Goal: Navigation & Orientation: Find specific page/section

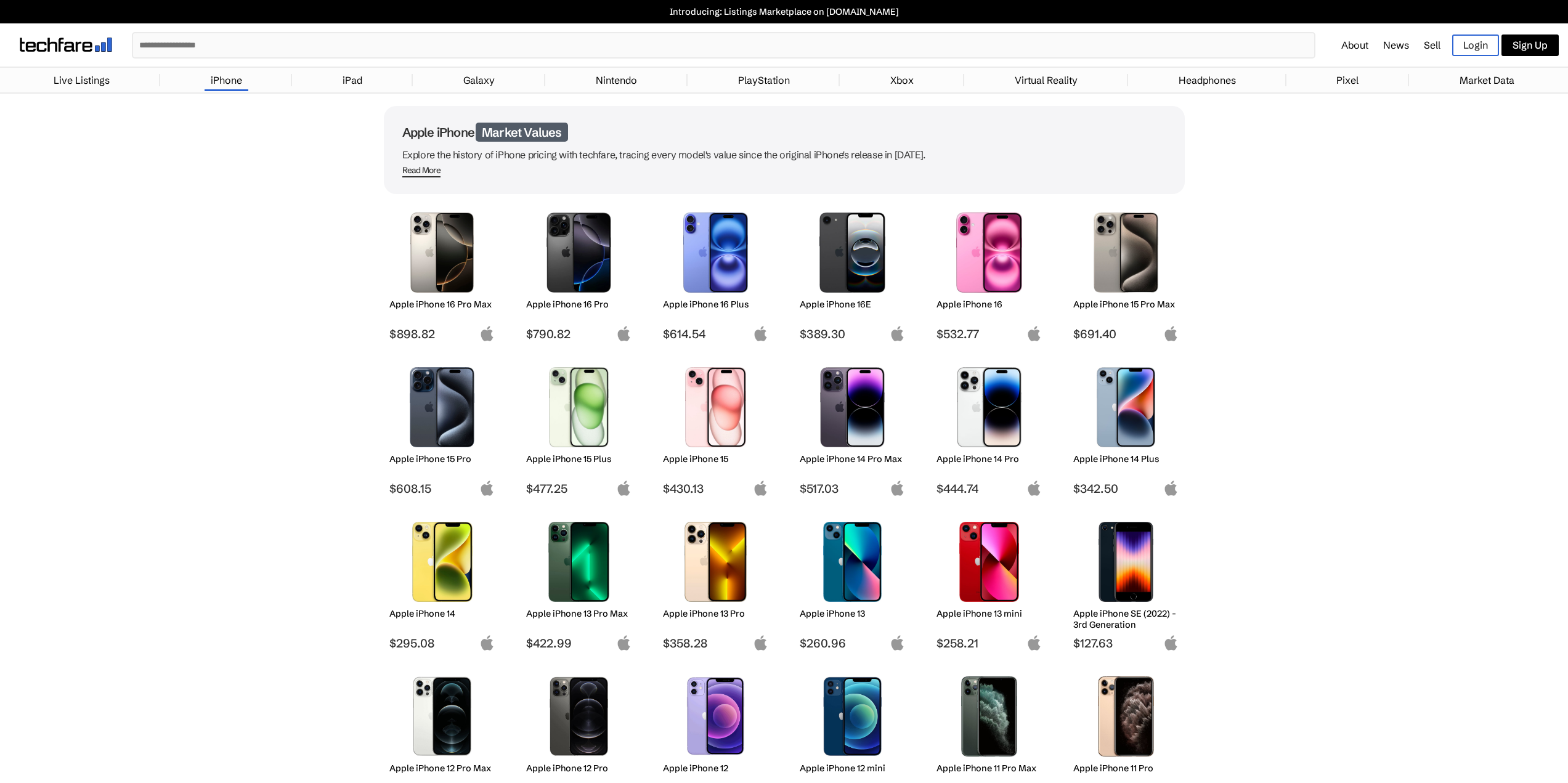
click at [902, 80] on link "Xbox" at bounding box center [902, 80] width 36 height 25
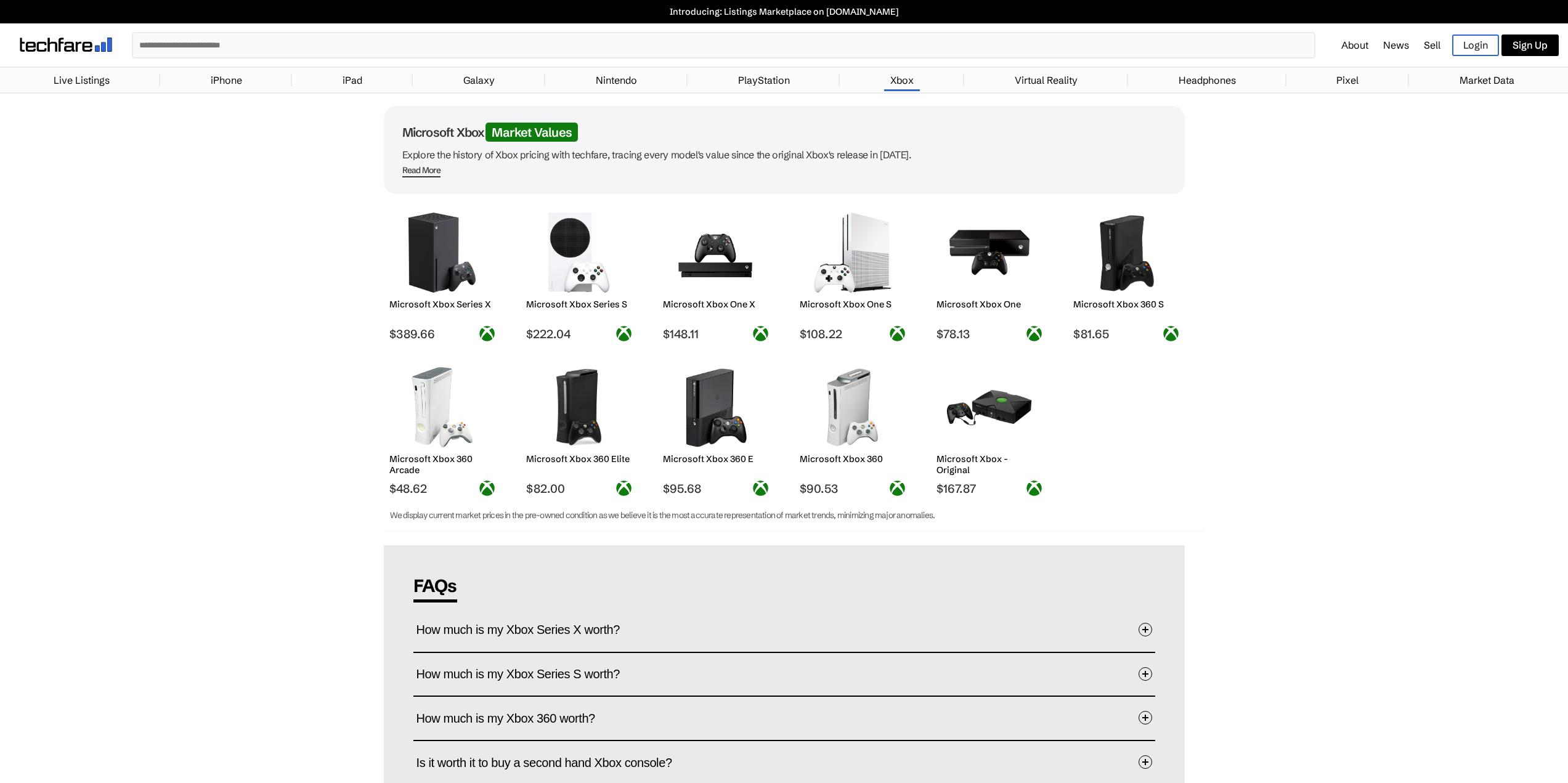
click at [1215, 76] on link "Headphones" at bounding box center [1207, 80] width 69 height 25
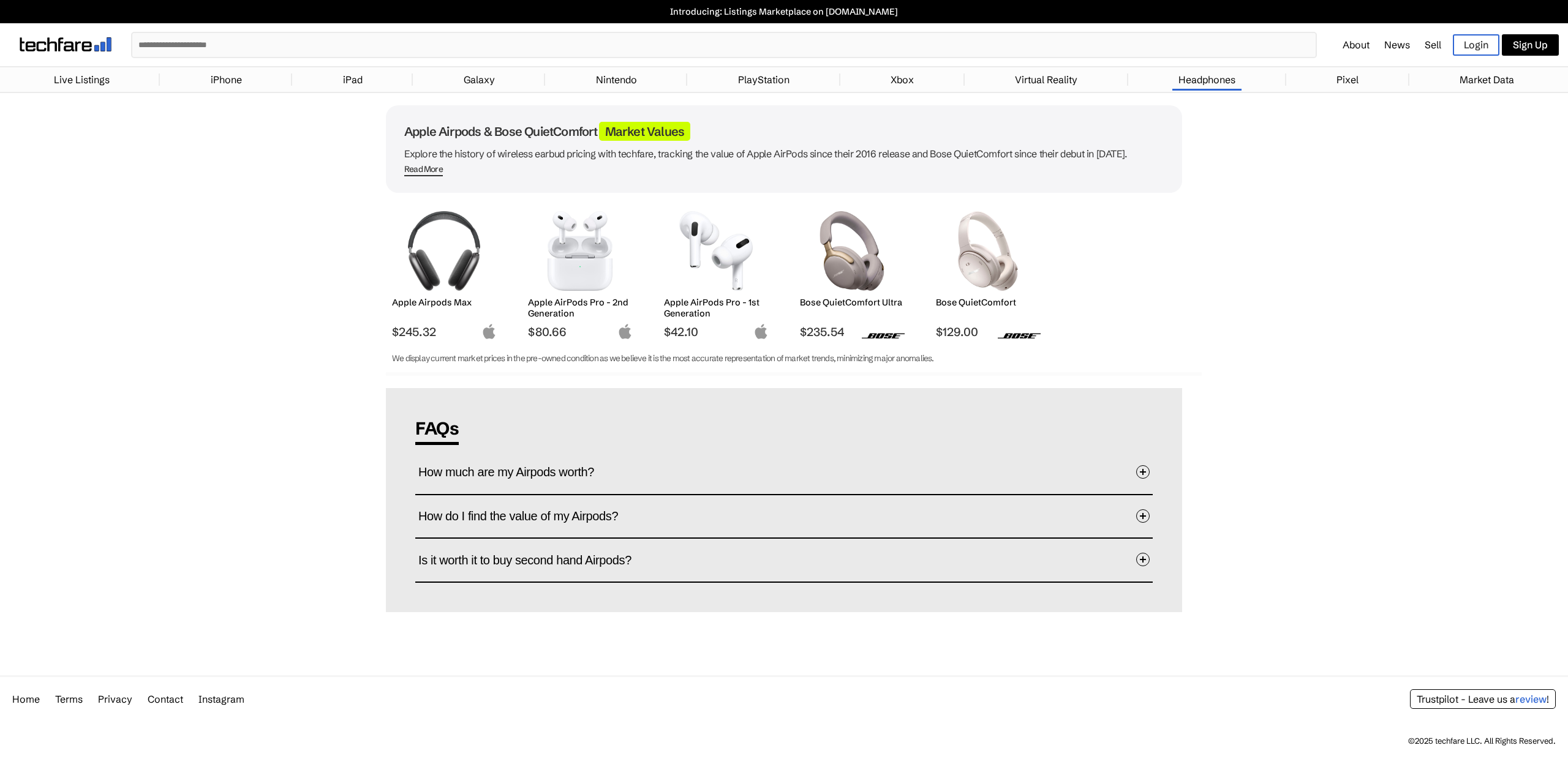
click at [600, 86] on link "Nintendo" at bounding box center [616, 80] width 53 height 24
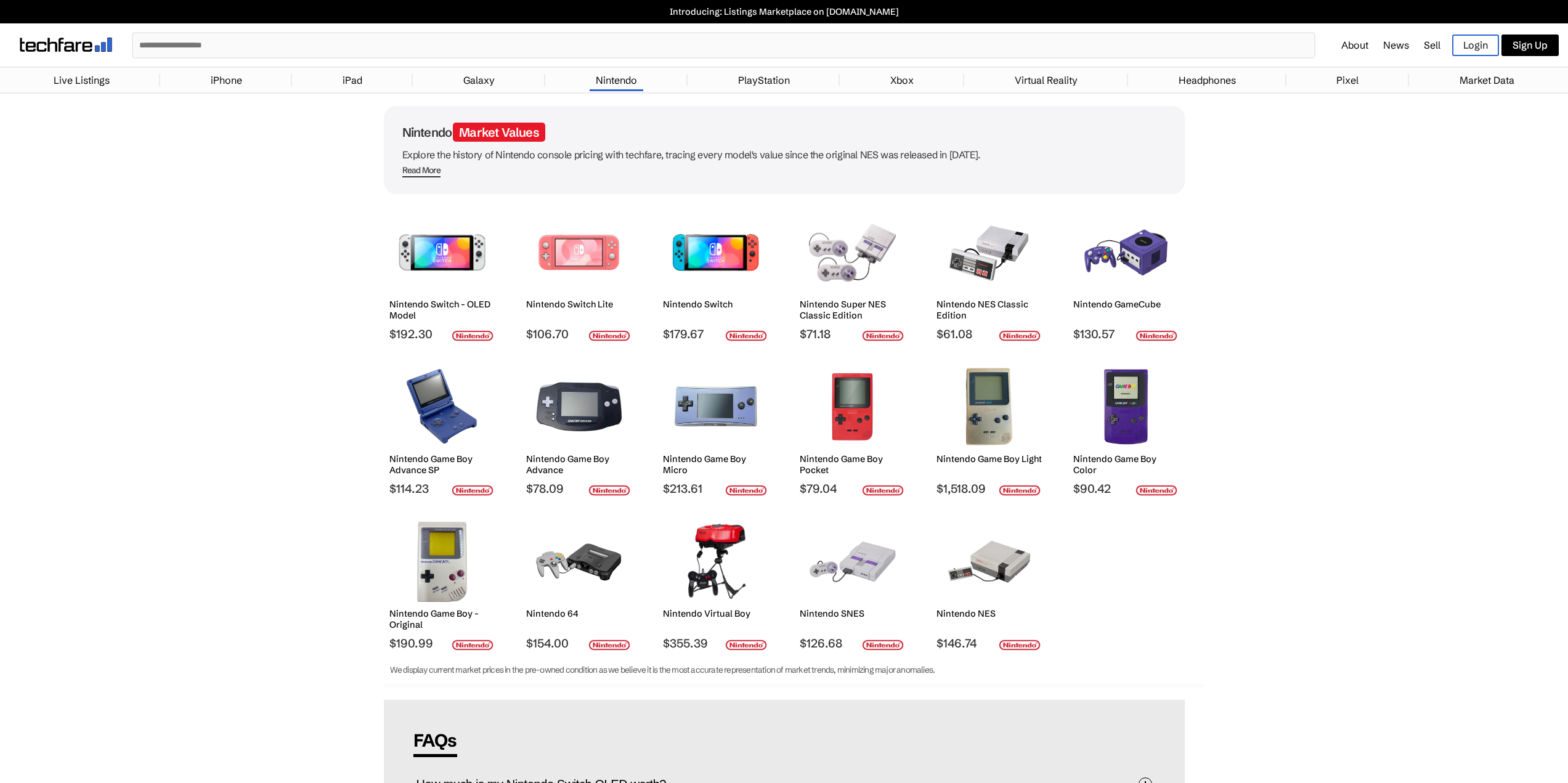
click at [197, 83] on li "iPhone" at bounding box center [226, 79] width 132 height 18
click at [79, 74] on link "Live Listings" at bounding box center [81, 80] width 68 height 25
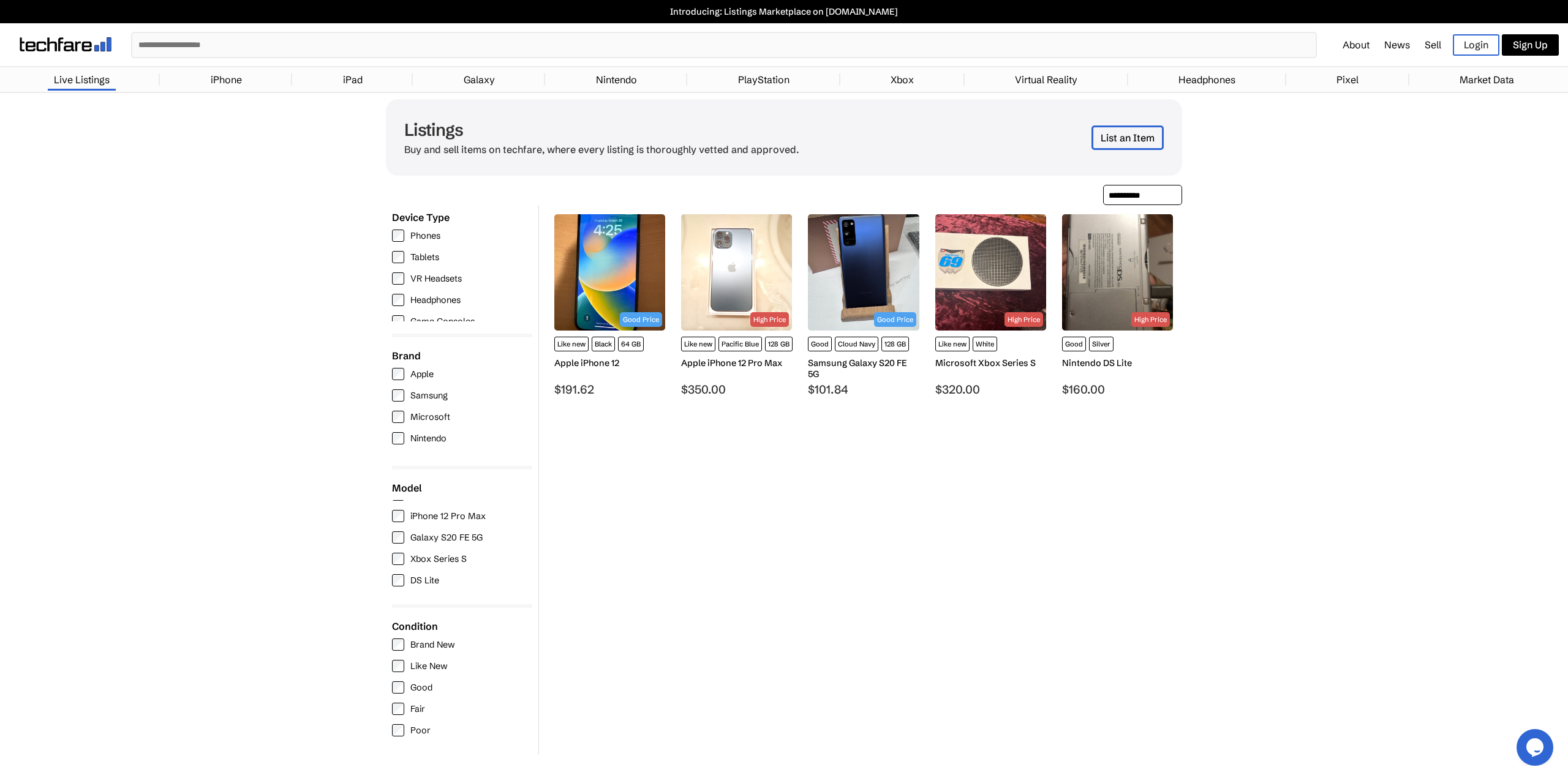
scroll to position [15, 0]
